Goal: Task Accomplishment & Management: Contribute content

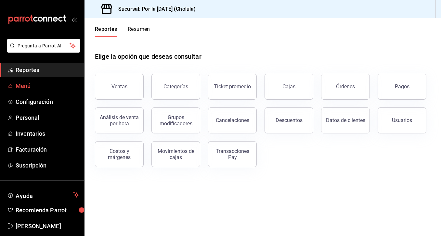
click at [48, 82] on span "Menú" at bounding box center [47, 86] width 63 height 9
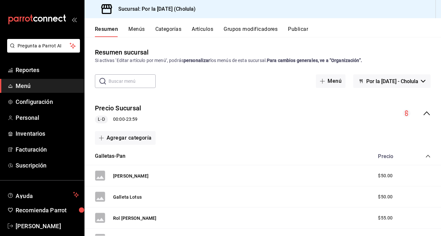
click at [235, 32] on button "Grupos modificadores" at bounding box center [250, 31] width 54 height 11
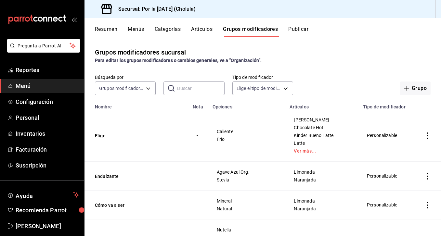
click at [200, 32] on button "Artículos" at bounding box center [201, 31] width 21 height 11
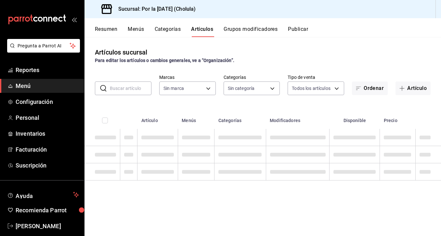
type input "ae429170-084a-4b16-8b7f-8c05c4f220f0"
type input "d80a4e2e-cf91-498b-a8ea-9653c1ecbcaf,140bc067-349d-45df-9c3b-ad66641ce8b6,545b2…"
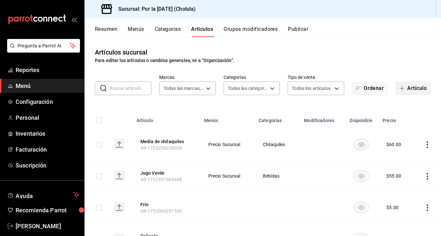
click at [403, 89] on icon "button" at bounding box center [401, 88] width 5 height 5
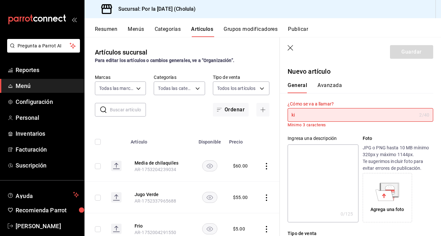
type input "k"
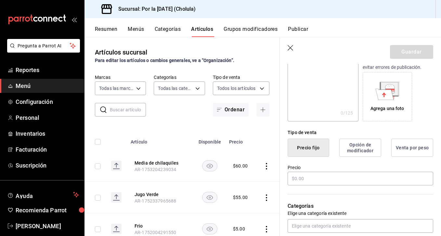
scroll to position [96, 0]
type input "chocolate kinder"
click at [300, 175] on input "text" at bounding box center [359, 178] width 145 height 14
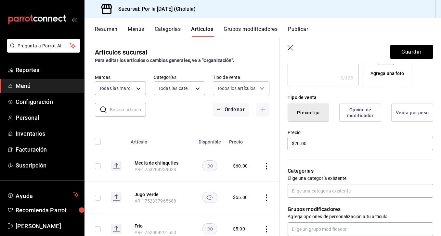
scroll to position [132, 0]
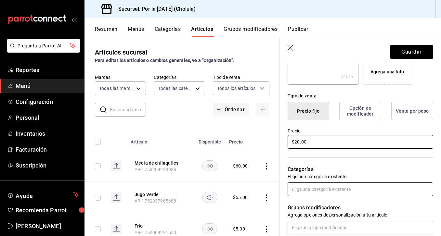
type input "$20.00"
click at [304, 191] on input "text" at bounding box center [359, 190] width 145 height 14
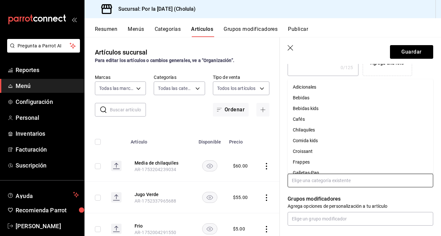
scroll to position [0, 0]
click at [318, 90] on li "Adicionales" at bounding box center [359, 87] width 145 height 11
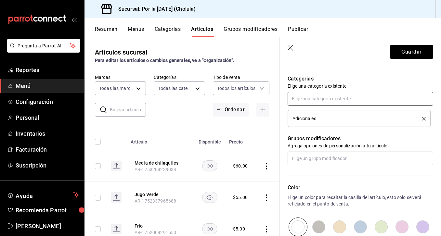
scroll to position [226, 0]
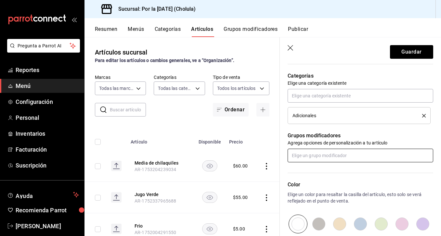
click at [324, 158] on input "text" at bounding box center [359, 156] width 145 height 14
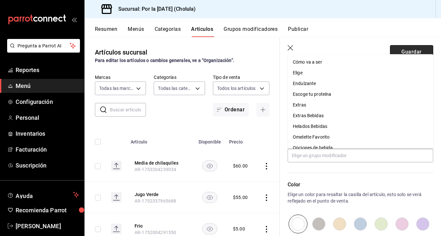
click at [408, 49] on button "Guardar" at bounding box center [411, 52] width 43 height 14
